Goal: Check status: Check status

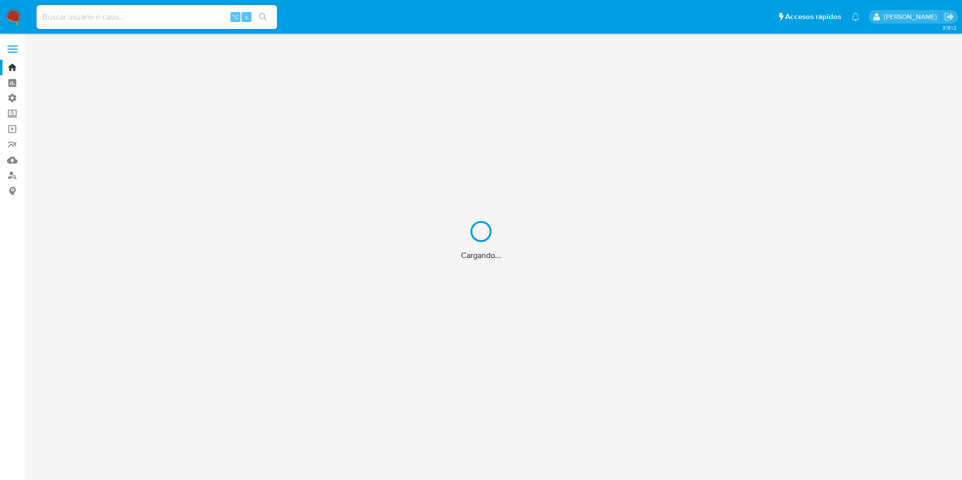
click at [104, 16] on div "Cargando..." at bounding box center [481, 240] width 962 height 480
click at [87, 12] on div "Cargando..." at bounding box center [481, 240] width 962 height 480
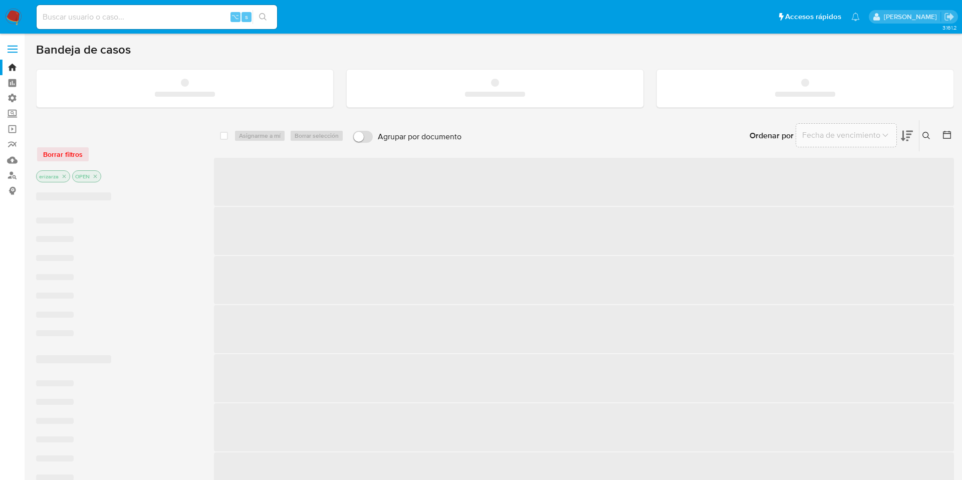
click at [78, 12] on input at bounding box center [157, 17] width 241 height 13
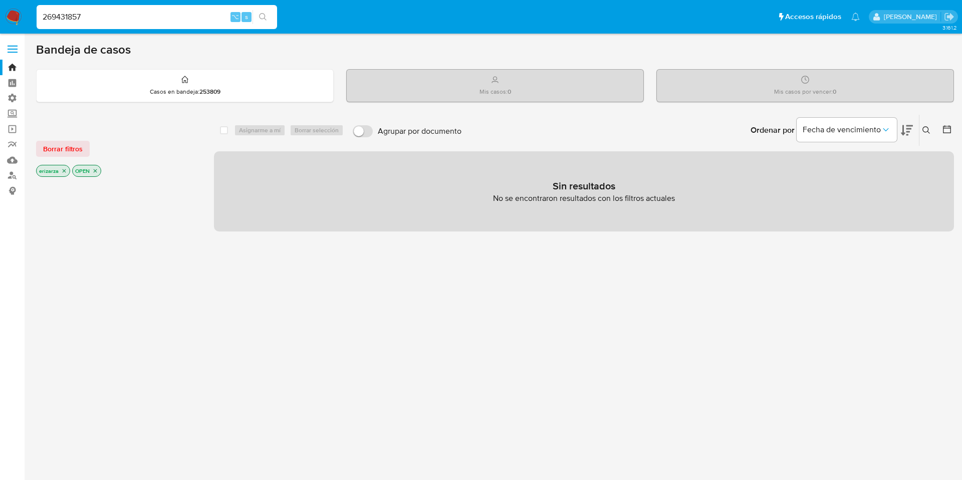
type input "269431857"
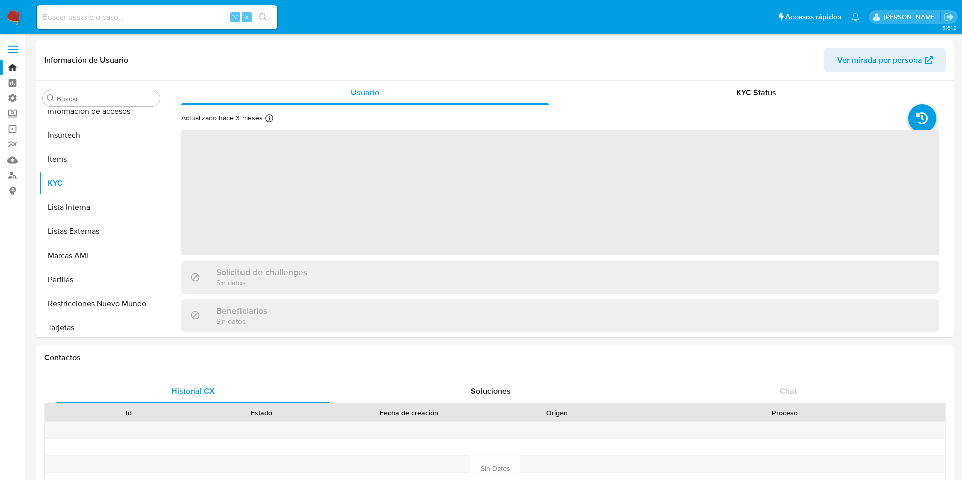
scroll to position [472, 0]
select select "10"
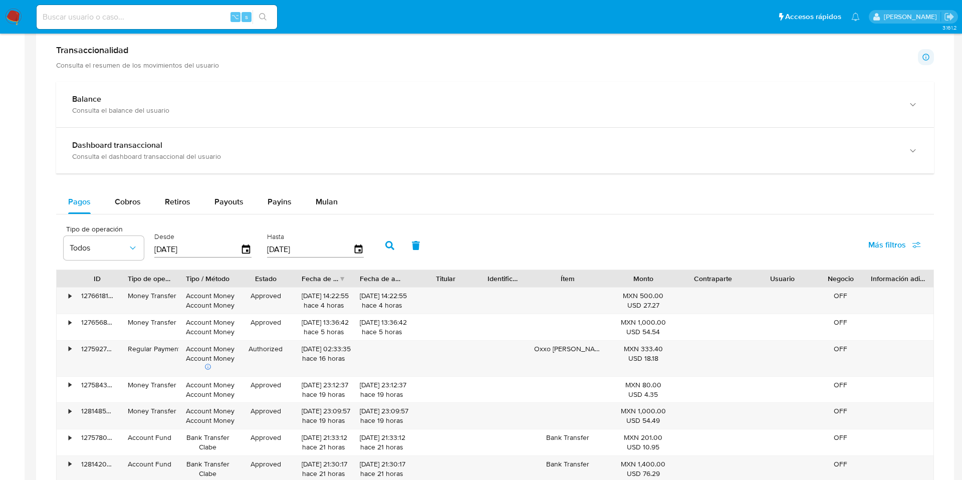
scroll to position [530, 0]
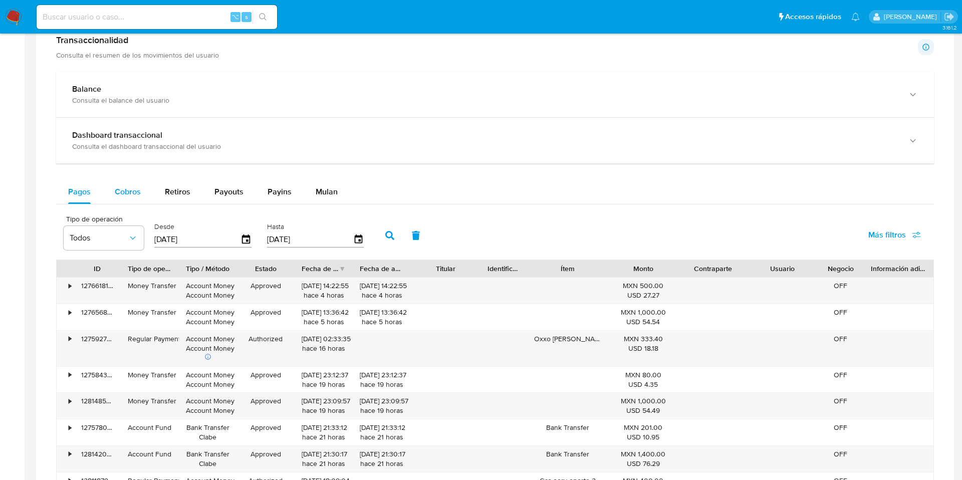
click at [143, 188] on button "Cobros" at bounding box center [128, 192] width 50 height 24
select select "10"
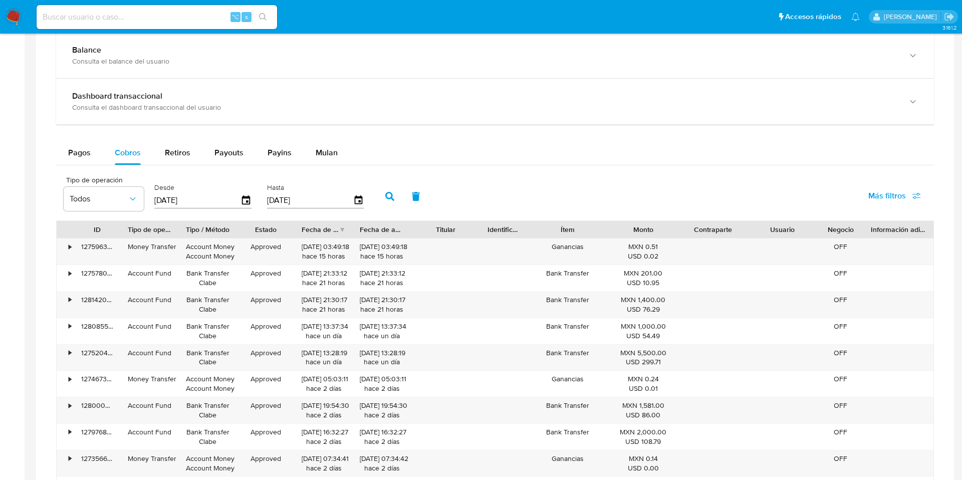
scroll to position [564, 0]
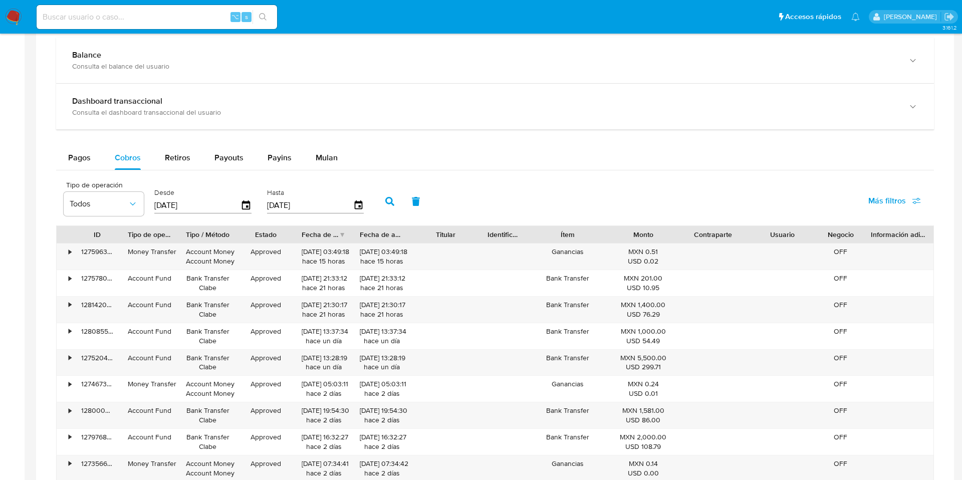
click at [72, 18] on input at bounding box center [157, 17] width 241 height 13
type input "360216272"
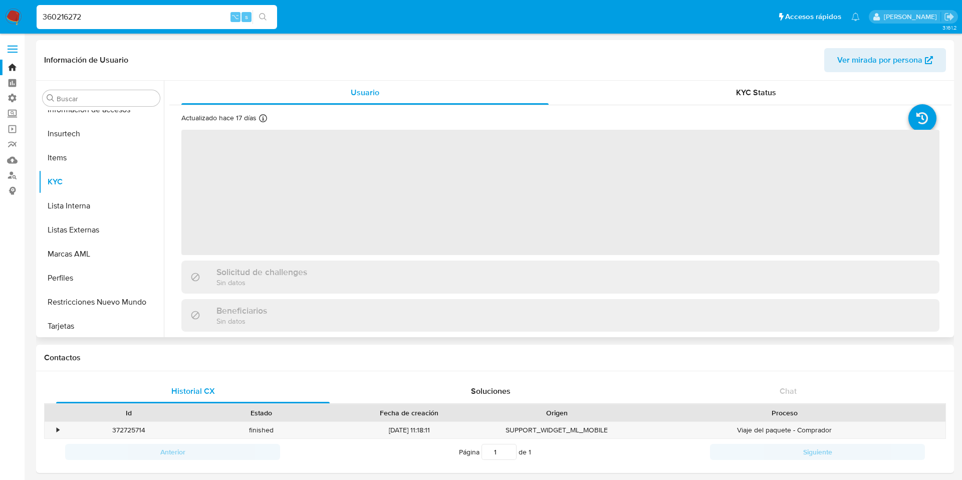
scroll to position [472, 0]
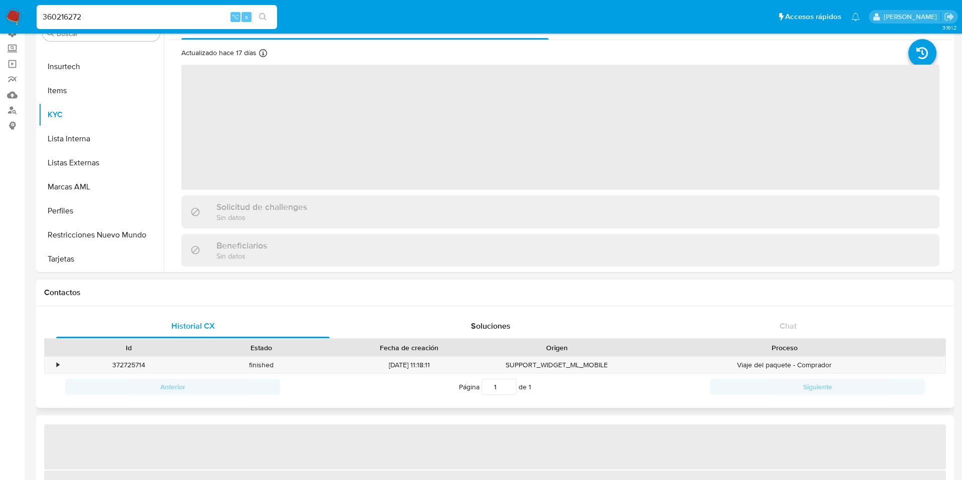
select select "10"
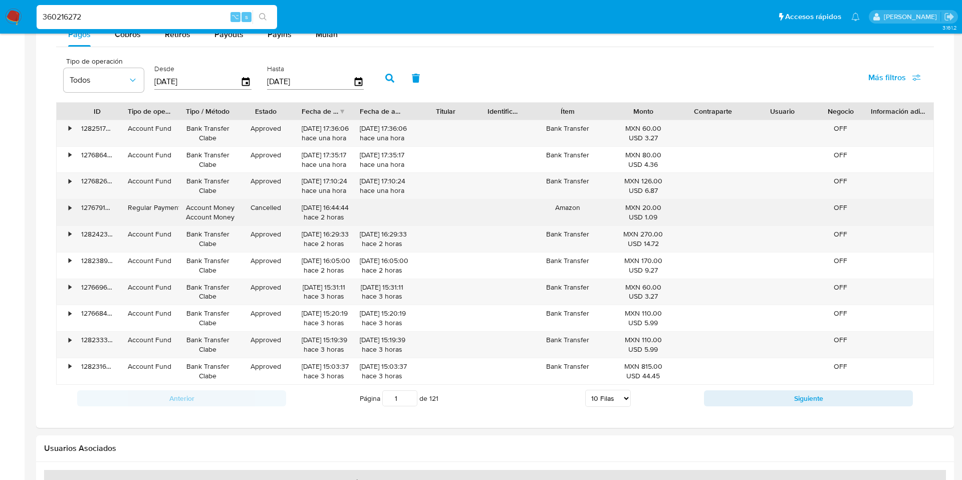
scroll to position [620, 0]
